Goal: Transaction & Acquisition: Subscribe to service/newsletter

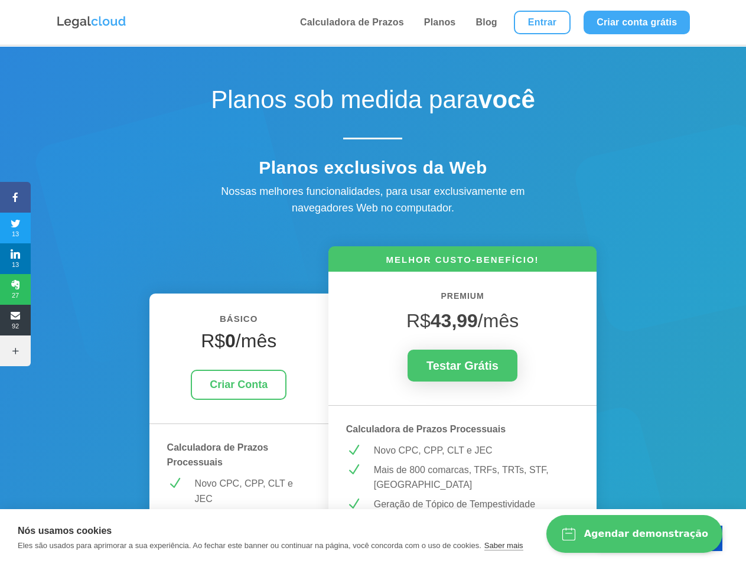
click at [15, 197] on icon at bounding box center [15, 197] width 31 height 9
click at [15, 228] on span "13" at bounding box center [15, 228] width 31 height 19
click at [15, 259] on span "13" at bounding box center [15, 258] width 31 height 19
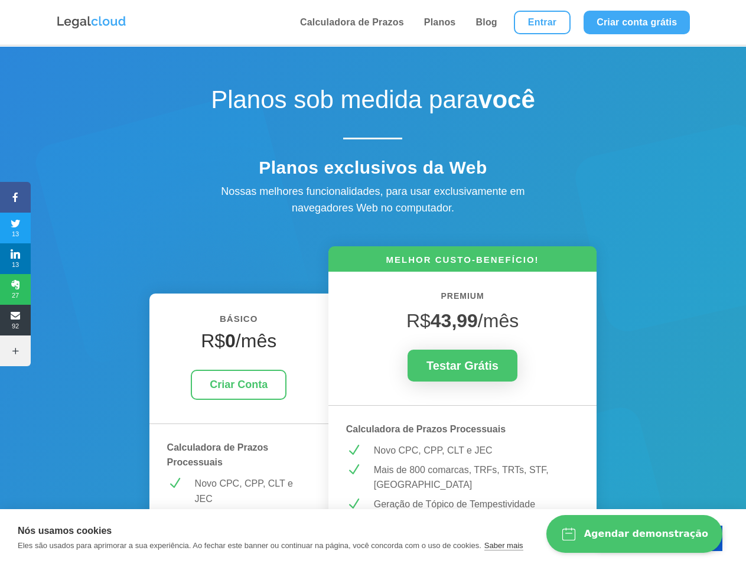
click at [15, 290] on span "27" at bounding box center [15, 289] width 31 height 19
click at [15, 320] on span "92" at bounding box center [15, 320] width 31 height 19
click at [15, 351] on icon at bounding box center [15, 350] width 31 height 9
